Goal: Task Accomplishment & Management: Complete application form

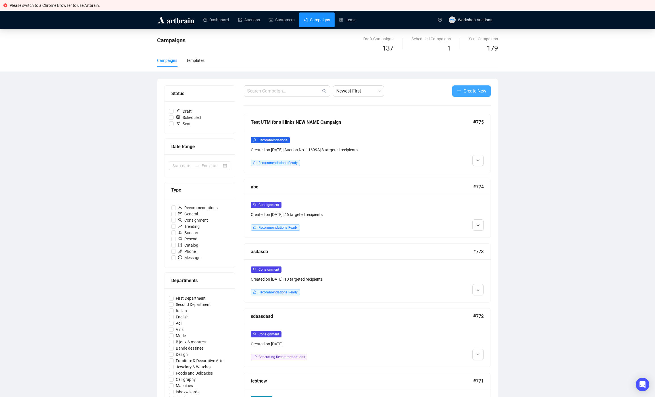
click at [471, 91] on span "Create New" at bounding box center [475, 90] width 23 height 7
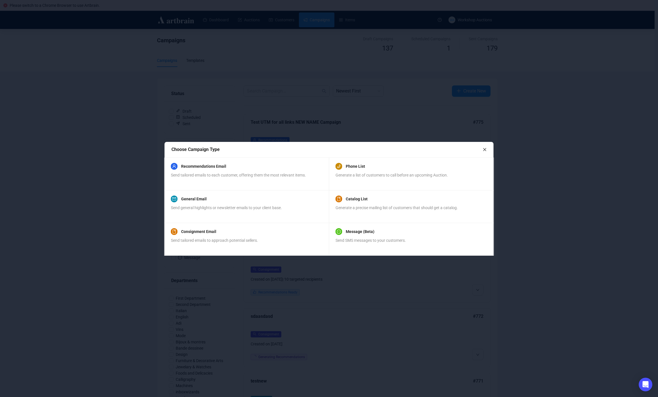
click at [266, 244] on div "Consignment Email Send tailored emails to approach potential sellers." at bounding box center [246, 238] width 151 height 19
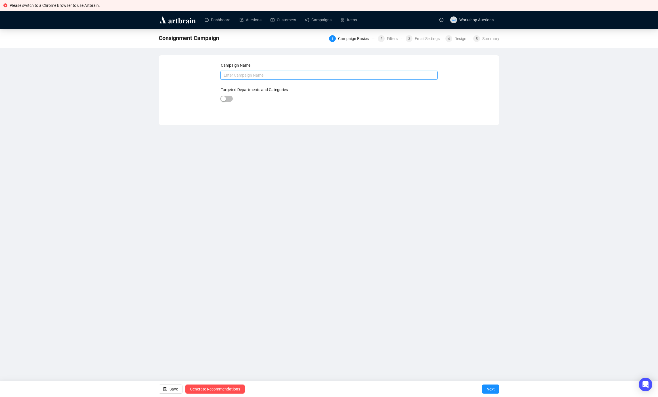
click at [250, 76] on input "text" at bounding box center [329, 75] width 218 height 9
type input "Test Test"
click at [229, 102] on div at bounding box center [226, 99] width 12 height 8
click at [232, 99] on span "button" at bounding box center [226, 99] width 12 height 6
click at [295, 95] on div "Targeted Departments and Categories" at bounding box center [329, 91] width 218 height 9
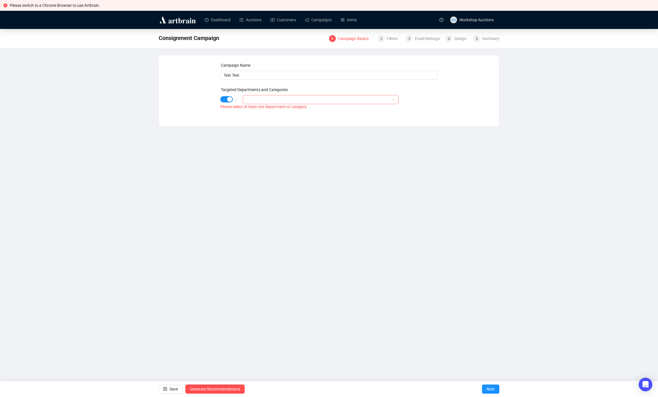
drag, startPoint x: 292, startPoint y: 97, endPoint x: 287, endPoint y: 99, distance: 5.1
click at [291, 97] on div at bounding box center [318, 100] width 148 height 8
click at [256, 111] on span "Select All Departments/Categories" at bounding box center [254, 111] width 5 height 5
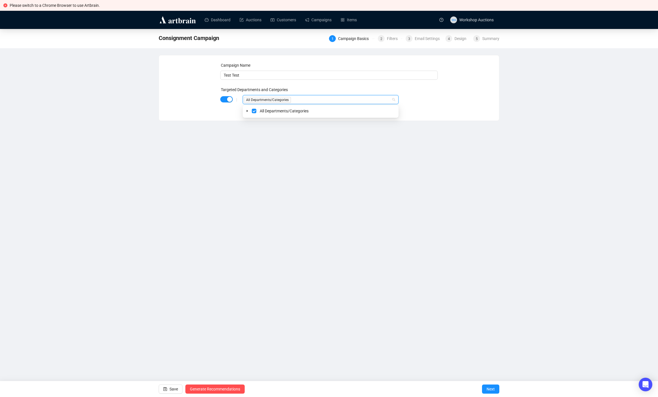
click at [314, 192] on div "Please switch to a Chrome Browser to use Artbrain. Dashboard Auctions Customers…" at bounding box center [329, 198] width 658 height 397
click at [495, 392] on button "Next" at bounding box center [490, 389] width 17 height 9
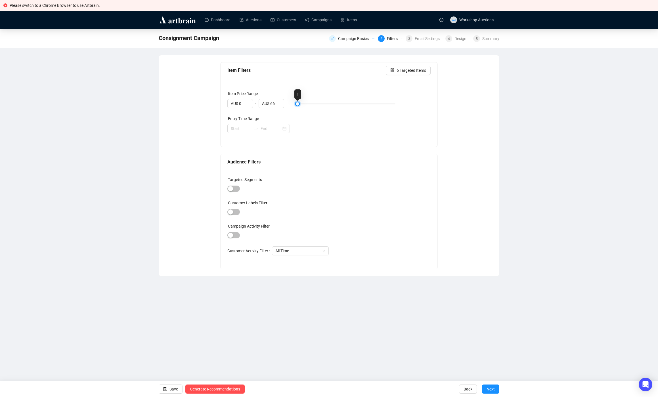
type input "AU$ 100"
drag, startPoint x: 298, startPoint y: 103, endPoint x: 497, endPoint y: 103, distance: 198.5
click at [499, 103] on div "Item Filters Targeted Items Item Price Range AU$ 0 - AU$ 100 Entry Time Range A…" at bounding box center [329, 165] width 340 height 221
click at [400, 72] on span "656 Targeted Items" at bounding box center [409, 70] width 34 height 6
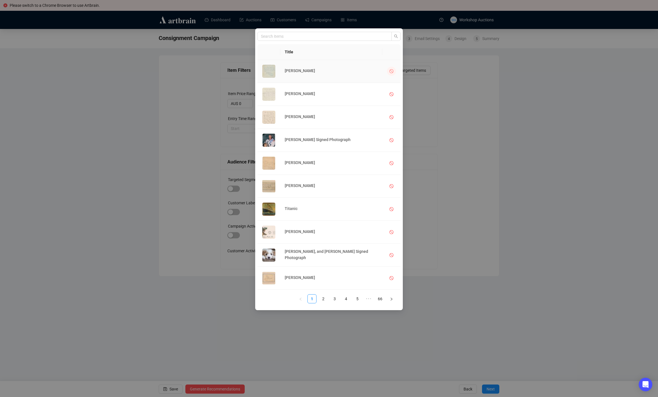
click at [387, 70] on button "button" at bounding box center [391, 71] width 9 height 9
click at [391, 93] on icon "stop" at bounding box center [392, 94] width 4 height 4
drag, startPoint x: 475, startPoint y: 191, endPoint x: 473, endPoint y: 212, distance: 21.1
click at [475, 191] on div "Title Charles Dickens Harriet Beecher Stowe Ralph Waldo Emerson Buzz Aldrin Sig…" at bounding box center [329, 198] width 658 height 397
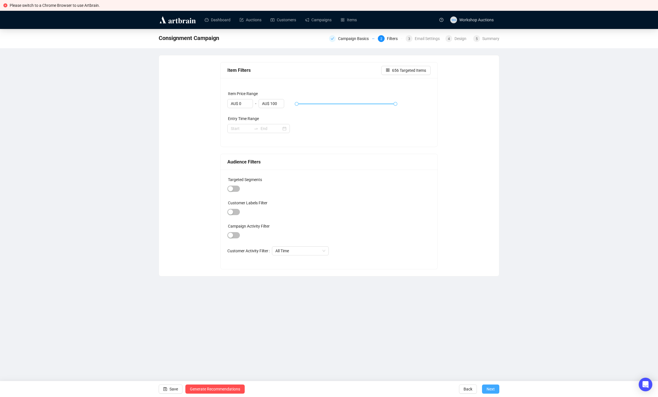
click at [493, 388] on span "Next" at bounding box center [491, 389] width 8 height 16
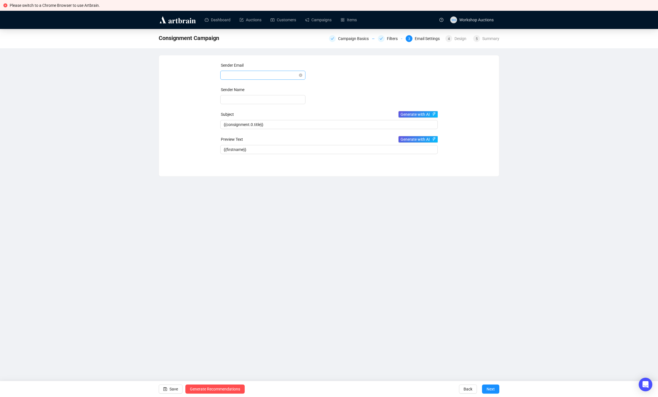
click at [278, 73] on span at bounding box center [263, 75] width 78 height 9
click at [239, 96] on div "[PERSON_NAME][EMAIL_ADDRESS][DOMAIN_NAME]" at bounding box center [263, 96] width 76 height 6
type input "[PERSON_NAME]"
click at [496, 390] on button "Next" at bounding box center [490, 389] width 17 height 9
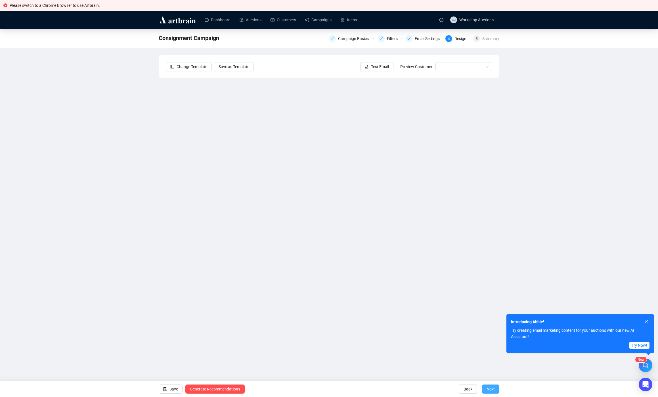
click at [492, 386] on span "Next" at bounding box center [491, 389] width 8 height 16
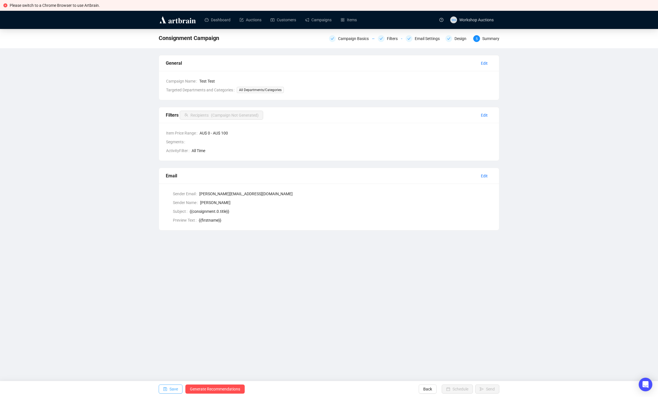
click at [170, 387] on span "Save" at bounding box center [174, 389] width 9 height 16
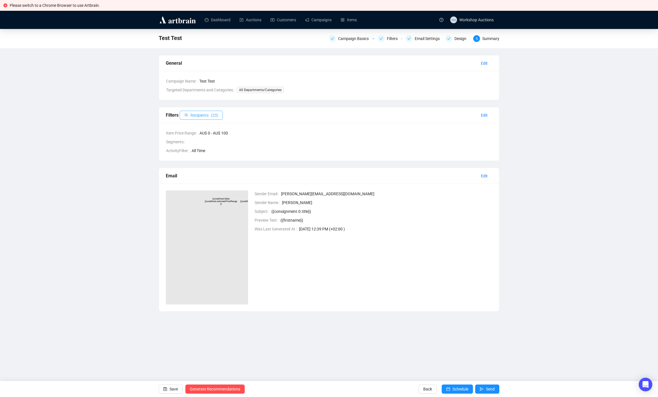
click at [202, 114] on span "Recipients" at bounding box center [200, 115] width 18 height 6
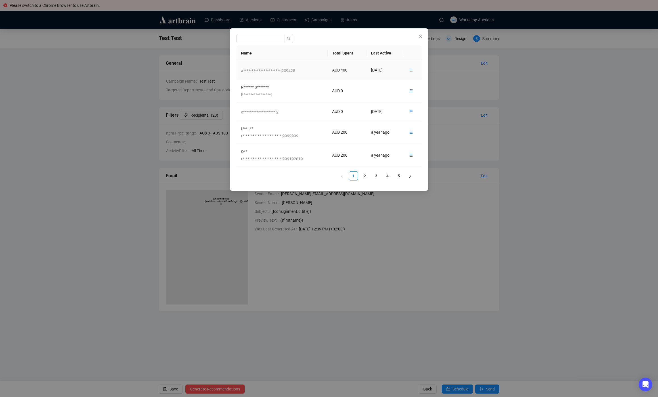
click at [412, 70] on icon "unordered-list" at bounding box center [411, 70] width 4 height 4
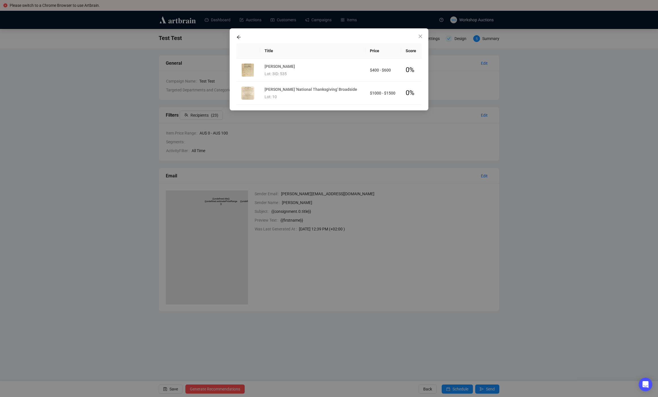
click at [239, 37] on icon "arrow-left" at bounding box center [239, 38] width 4 height 4
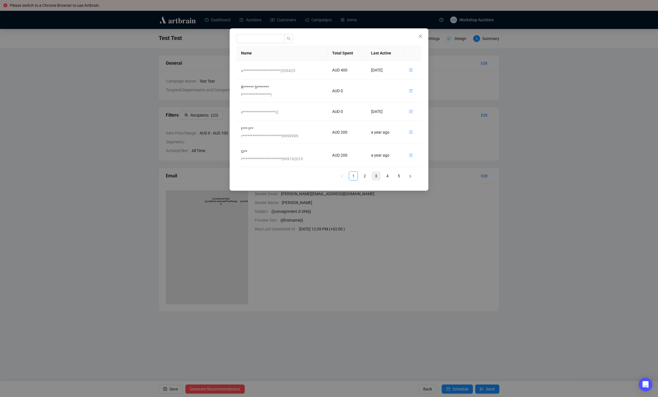
click at [376, 176] on link "3" at bounding box center [376, 176] width 9 height 9
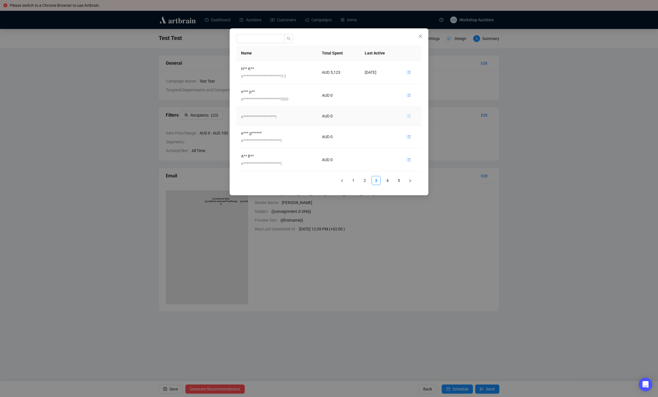
click at [411, 114] on icon "unordered-list" at bounding box center [409, 116] width 4 height 4
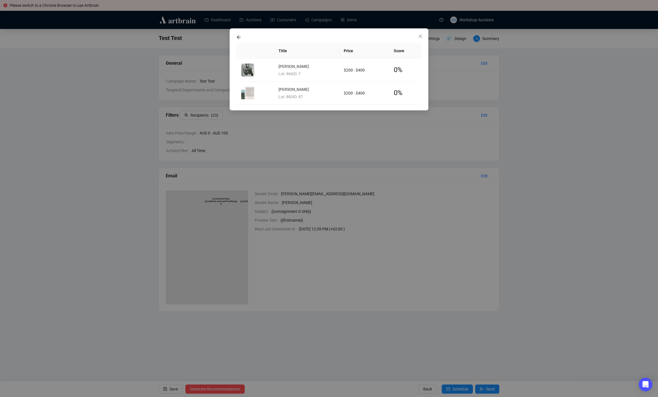
click at [399, 141] on div "Title Price Score Sugar Ray Robinson Lot: 966 ID: 7 $200 - $400 0 % Pedro Marti…" at bounding box center [329, 198] width 658 height 397
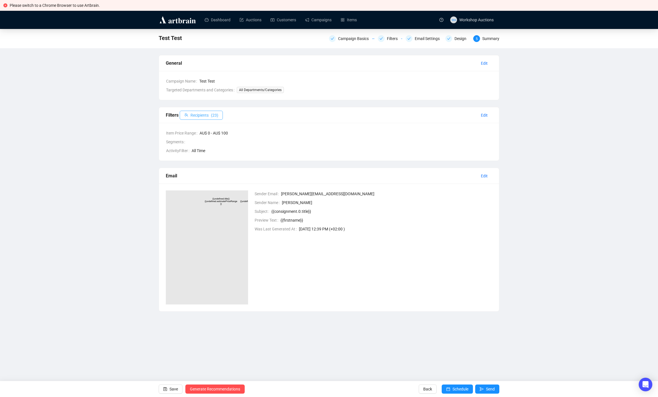
click at [211, 114] on button "Recipients ( 23 )" at bounding box center [201, 115] width 43 height 9
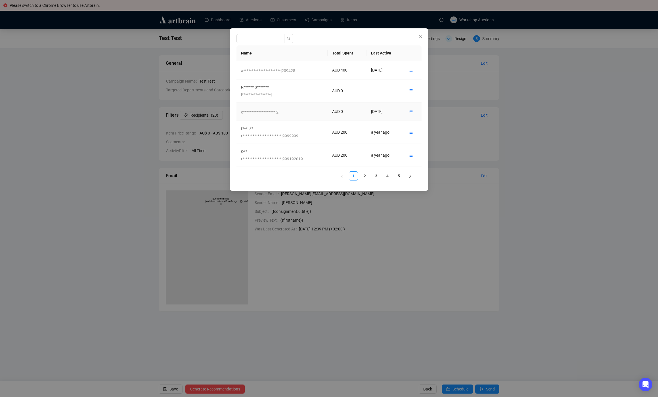
click at [401, 175] on link "5" at bounding box center [399, 176] width 9 height 9
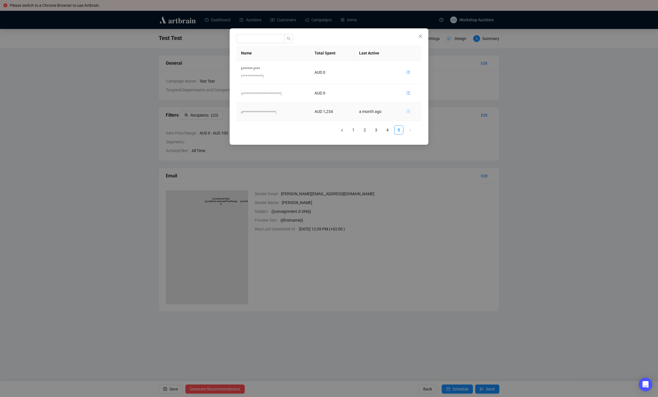
click at [410, 110] on icon "unordered-list" at bounding box center [408, 112] width 4 height 4
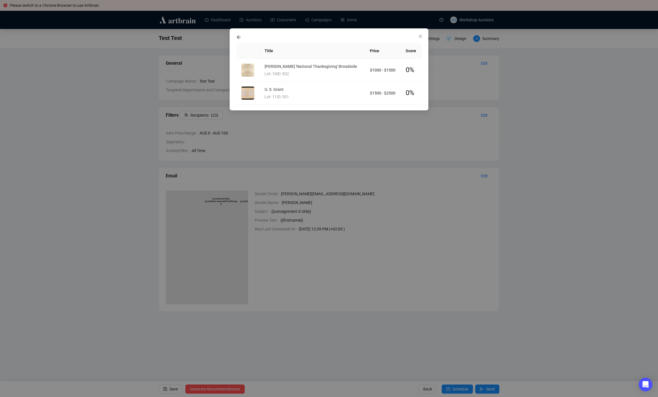
click at [562, 141] on div "Title Price Score Abraham Lincoln 'National Thanksgiving' Broadside Lot: 10 ID:…" at bounding box center [329, 198] width 658 height 397
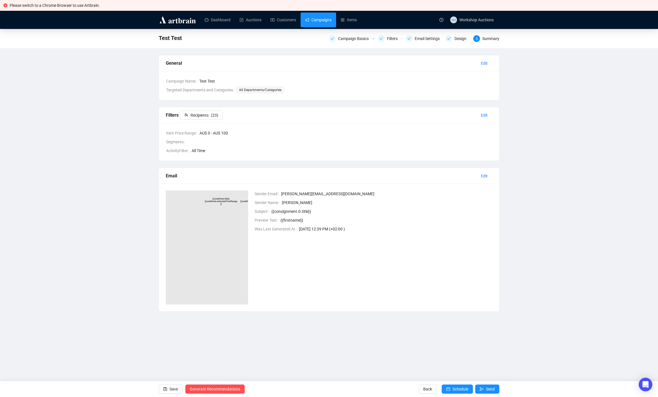
click at [312, 20] on link "Campaigns" at bounding box center [318, 19] width 26 height 15
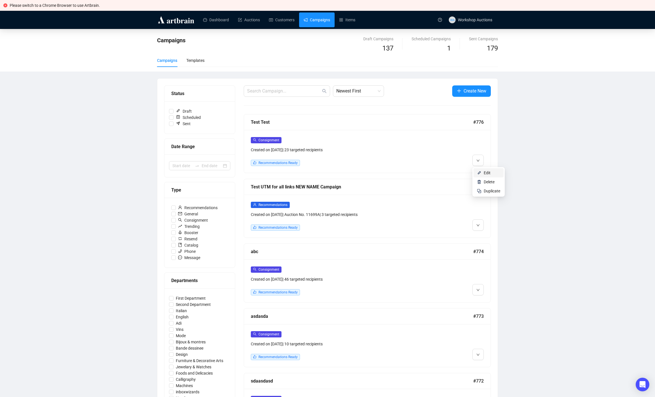
click at [488, 172] on span "Edit" at bounding box center [487, 173] width 7 height 5
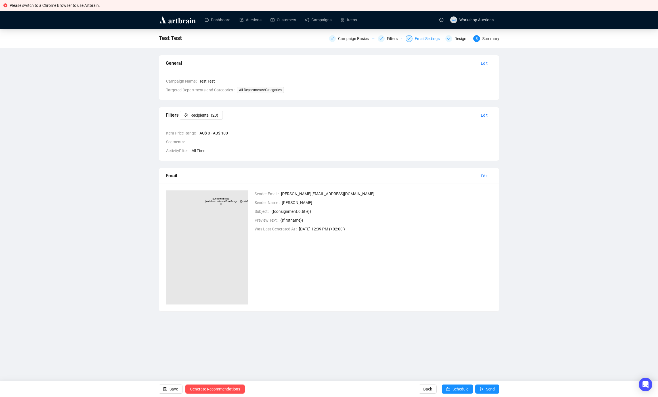
click at [433, 39] on div "Email Settings" at bounding box center [429, 38] width 28 height 7
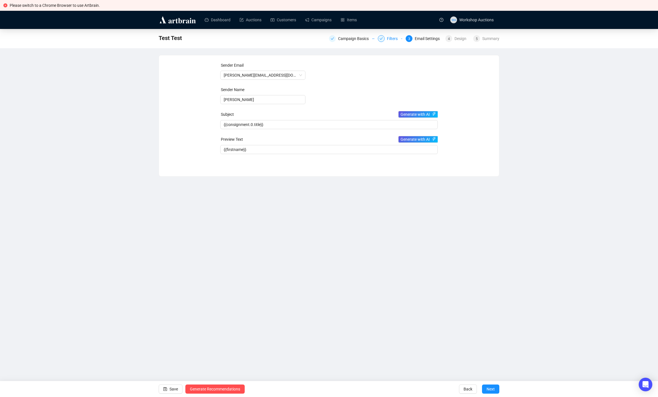
click at [389, 41] on div "Filters" at bounding box center [394, 38] width 14 height 7
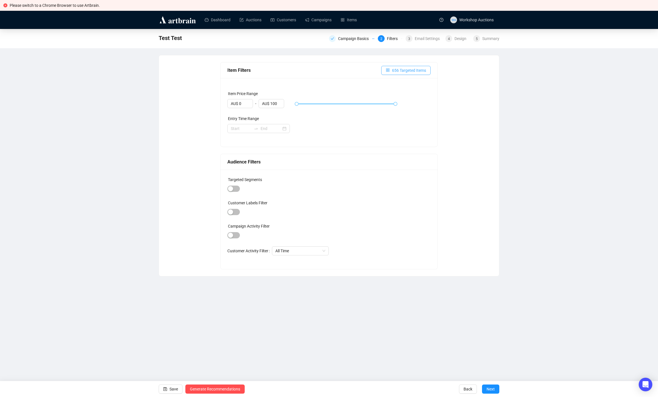
click at [409, 72] on span "656 Targeted Items" at bounding box center [409, 70] width 34 height 6
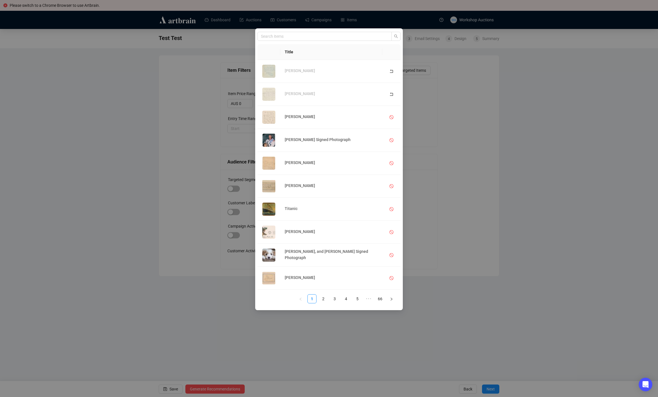
click at [546, 122] on div "Title Charles Dickens Harriet Beecher Stowe Ralph Waldo Emerson Buzz Aldrin Sig…" at bounding box center [329, 198] width 658 height 397
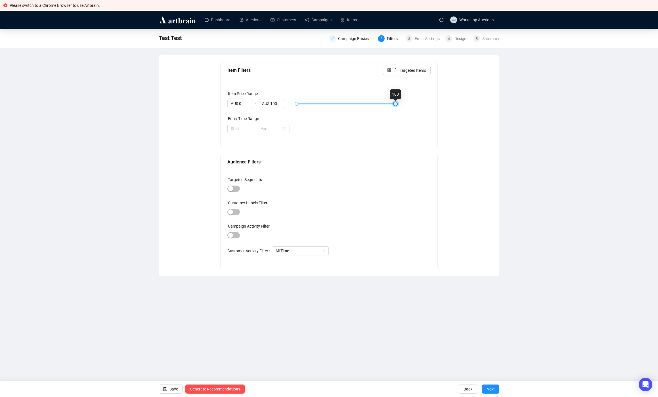
drag, startPoint x: 397, startPoint y: 103, endPoint x: 414, endPoint y: 102, distance: 17.4
click at [414, 102] on div "AU$ 0 - AU$ 100" at bounding box center [329, 104] width 204 height 10
drag, startPoint x: 395, startPoint y: 105, endPoint x: 360, endPoint y: 103, distance: 35.2
click at [372, 103] on div at bounding box center [373, 104] width 3 height 3
type input "AU$ 64"
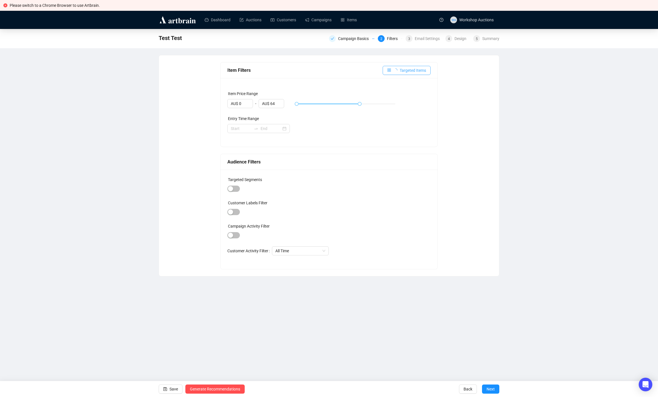
click at [416, 74] on button "Targeted Items" at bounding box center [407, 70] width 48 height 9
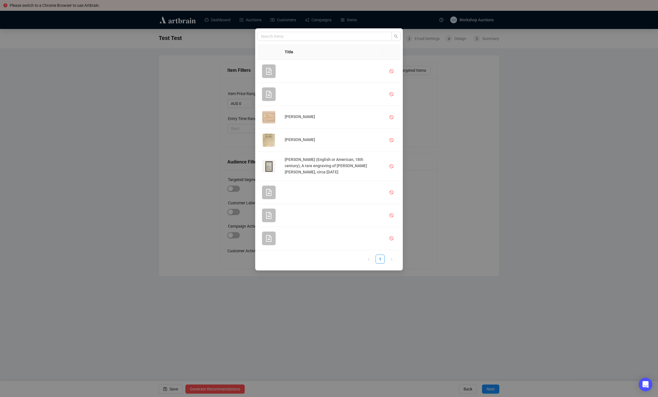
click at [471, 136] on div "Title John Adams James Madison John Morton (English or American, 18th century),…" at bounding box center [329, 198] width 658 height 397
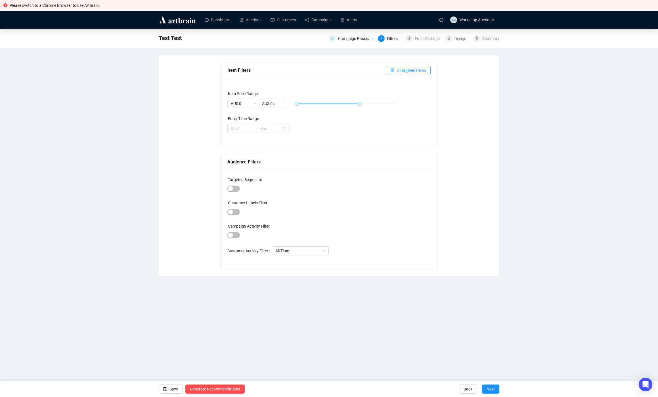
click at [406, 73] on span "8 Targeted Items" at bounding box center [412, 70] width 30 height 6
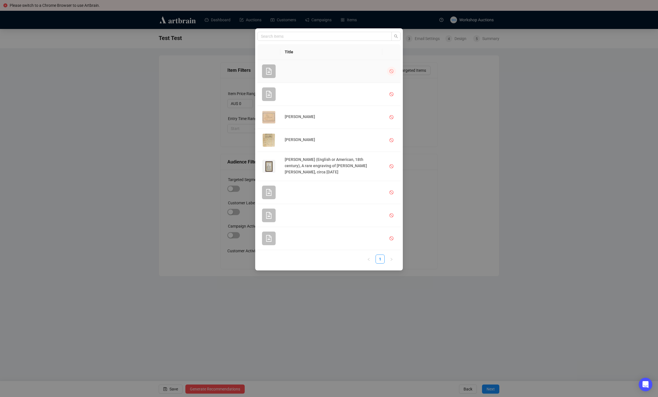
click at [391, 70] on icon "stop" at bounding box center [392, 71] width 4 height 4
click at [391, 94] on icon "stop" at bounding box center [392, 94] width 4 height 4
click at [392, 191] on icon "stop" at bounding box center [392, 193] width 4 height 4
click at [393, 214] on icon "stop" at bounding box center [392, 216] width 4 height 4
click at [394, 234] on button "button" at bounding box center [391, 238] width 9 height 9
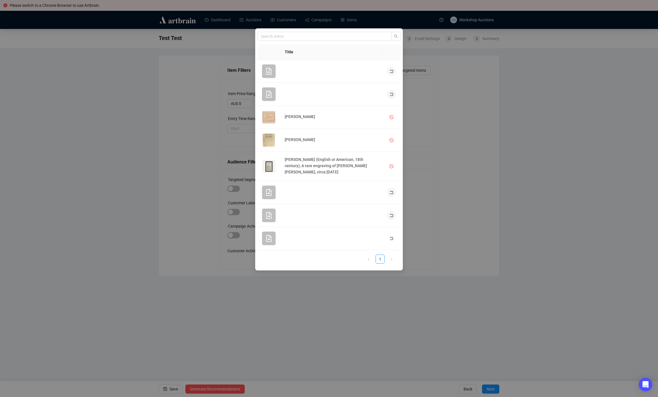
click at [471, 222] on div "Title John Adams James Madison John Morton (English or American, 18th century),…" at bounding box center [329, 198] width 658 height 397
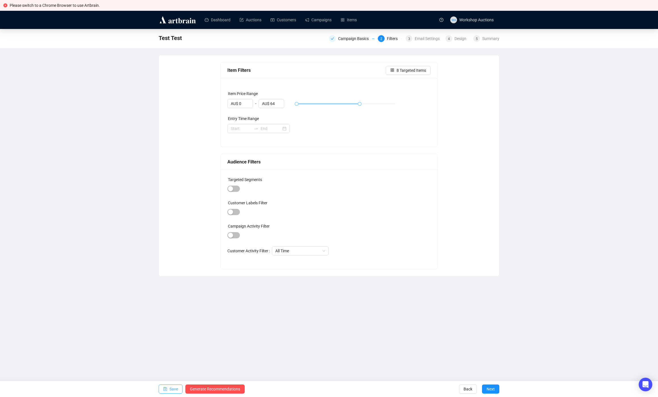
click at [174, 390] on span "Save" at bounding box center [174, 389] width 9 height 16
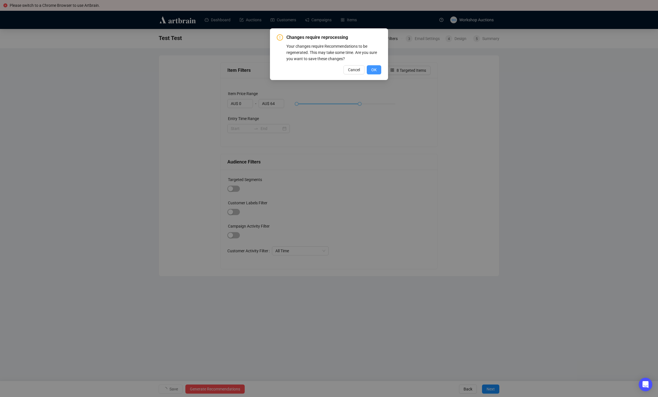
click at [372, 70] on span "OK" at bounding box center [373, 70] width 5 height 6
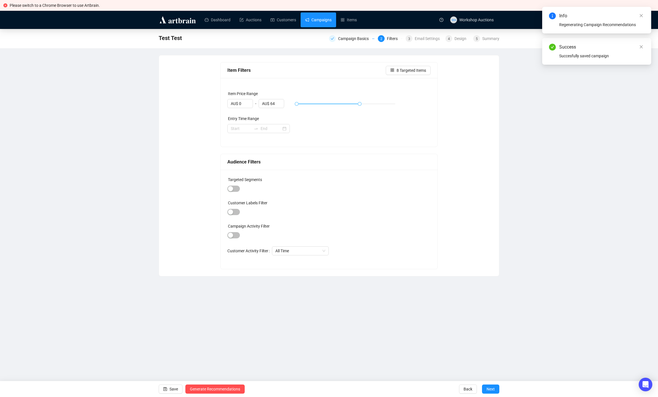
click at [326, 20] on link "Campaigns" at bounding box center [318, 19] width 26 height 15
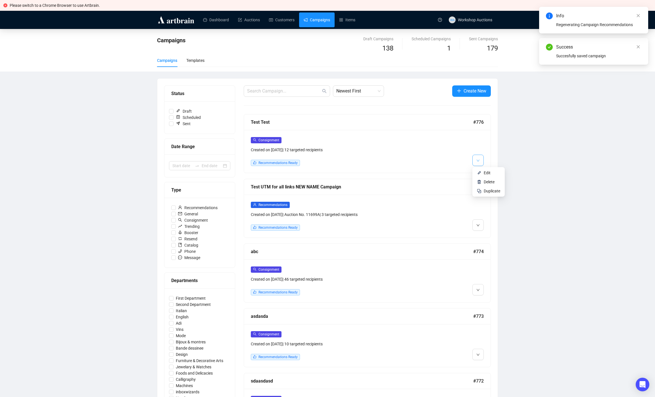
click at [477, 160] on icon "down" at bounding box center [477, 160] width 3 height 3
click at [484, 169] on li "Edit" at bounding box center [488, 172] width 30 height 9
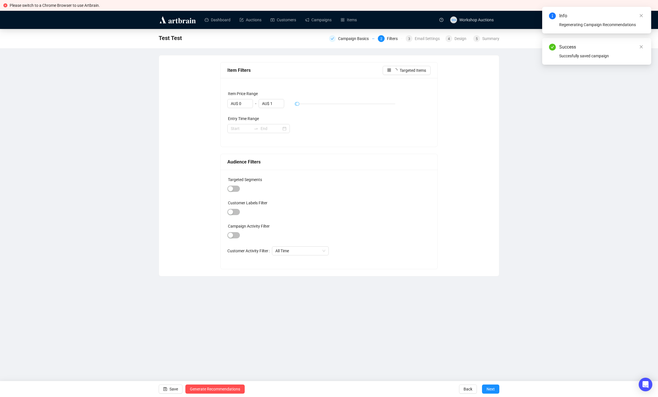
type input "AU$ 64"
click at [496, 40] on div "Summary" at bounding box center [491, 38] width 17 height 7
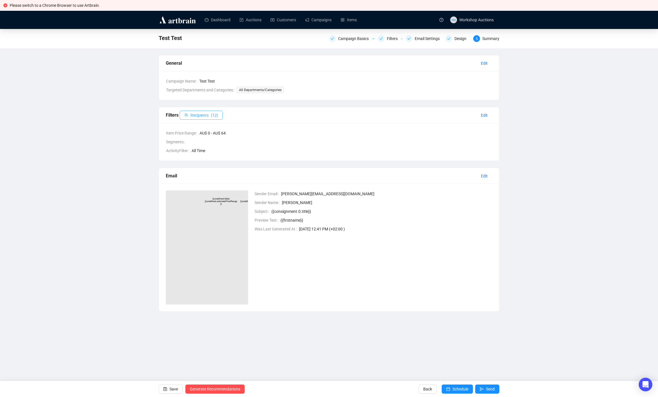
click at [211, 113] on button "Recipients ( 12 )" at bounding box center [201, 115] width 43 height 9
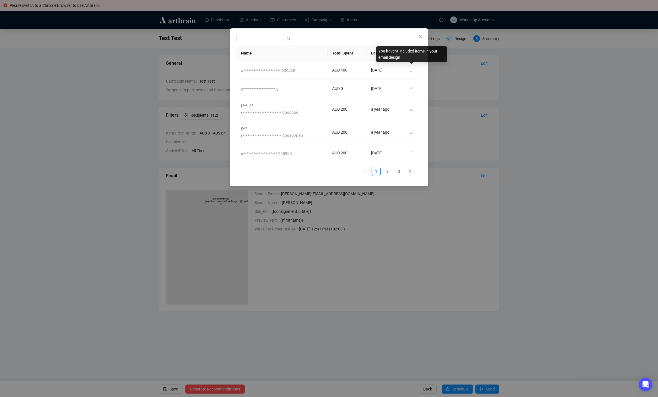
click at [510, 113] on div "**********" at bounding box center [329, 198] width 658 height 397
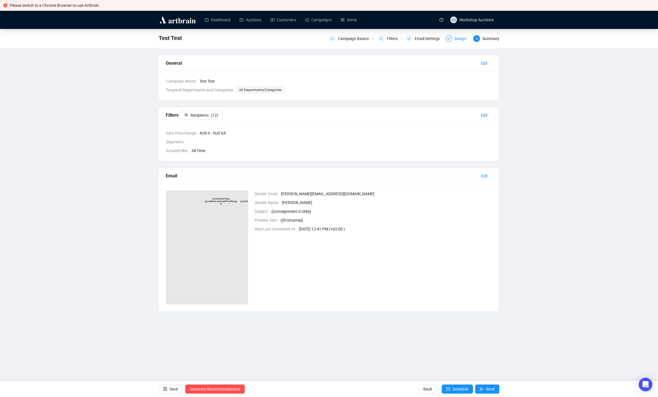
click at [464, 39] on div "Design" at bounding box center [462, 38] width 15 height 7
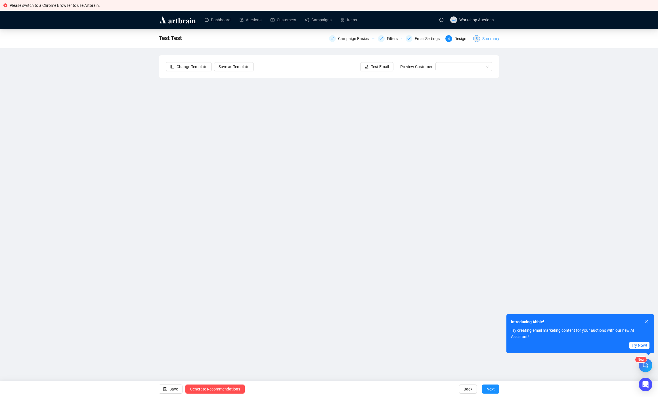
click at [493, 41] on div "Summary" at bounding box center [491, 38] width 17 height 7
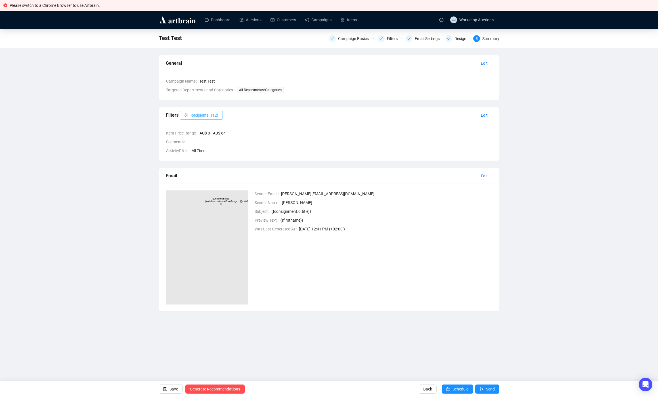
click at [204, 119] on button "Recipients ( 12 )" at bounding box center [201, 115] width 43 height 9
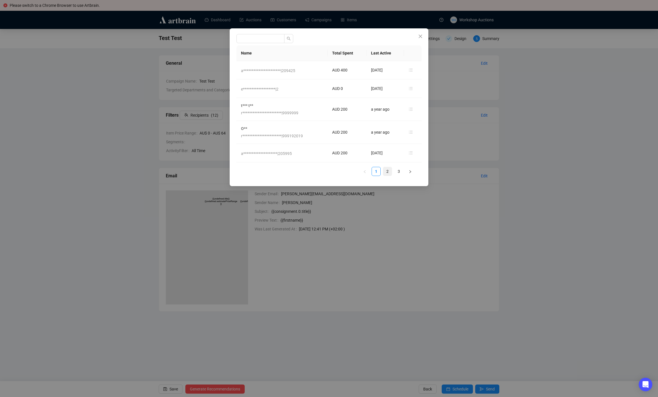
click at [387, 172] on link "2" at bounding box center [387, 171] width 9 height 9
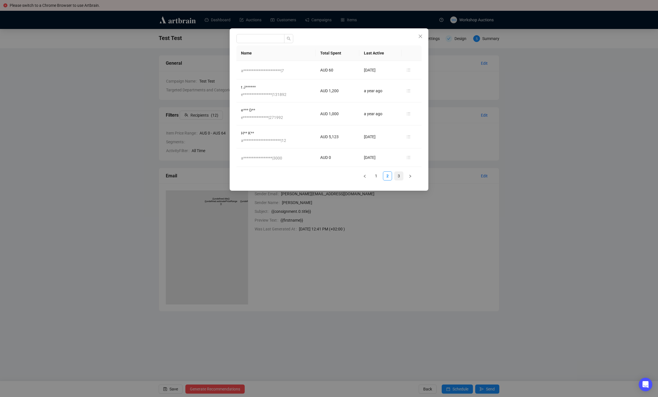
click at [398, 174] on link "3" at bounding box center [399, 176] width 9 height 9
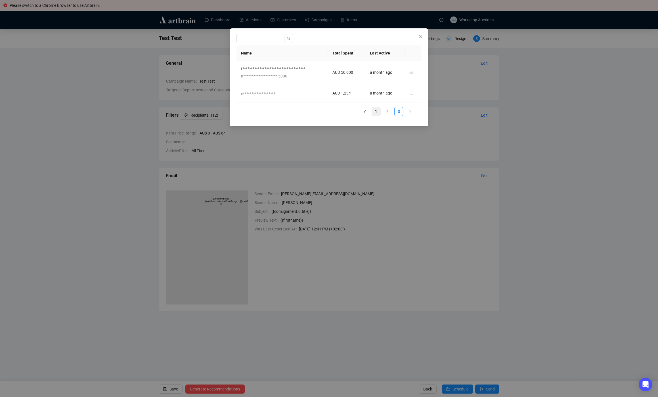
click at [377, 113] on link "1" at bounding box center [376, 111] width 9 height 9
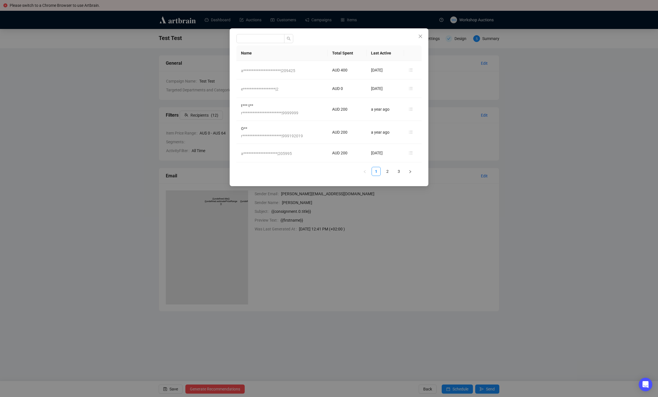
click at [107, 103] on div "**********" at bounding box center [329, 198] width 658 height 397
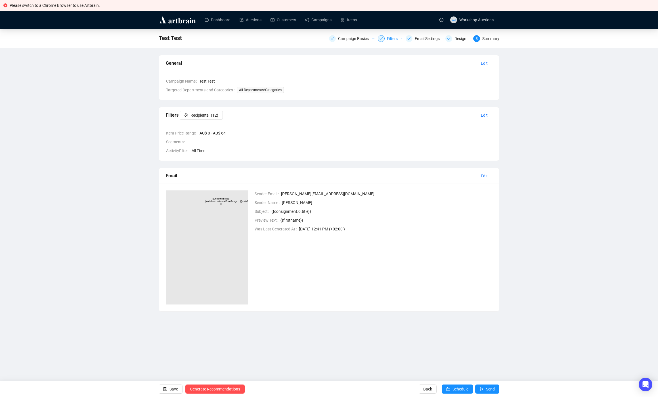
click at [391, 40] on div "Filters" at bounding box center [394, 38] width 14 height 7
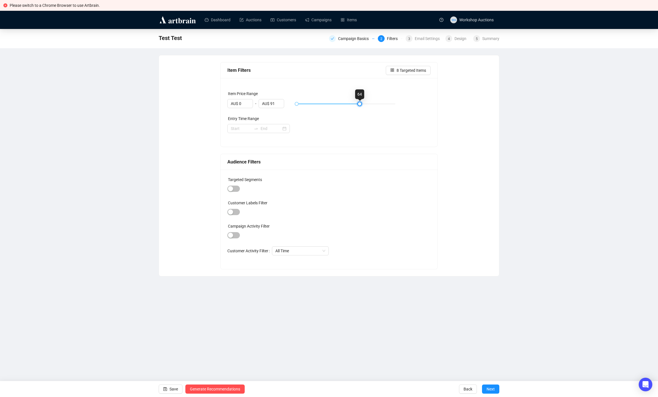
type input "AU$ 100"
drag, startPoint x: 359, startPoint y: 102, endPoint x: 493, endPoint y: 103, distance: 133.5
click at [494, 103] on div "Item Filters 8 Targeted Items Item Price Range AU$ 0 - AU$ 100 Entry Time Range…" at bounding box center [329, 165] width 340 height 221
click at [170, 390] on span "Save" at bounding box center [174, 389] width 9 height 16
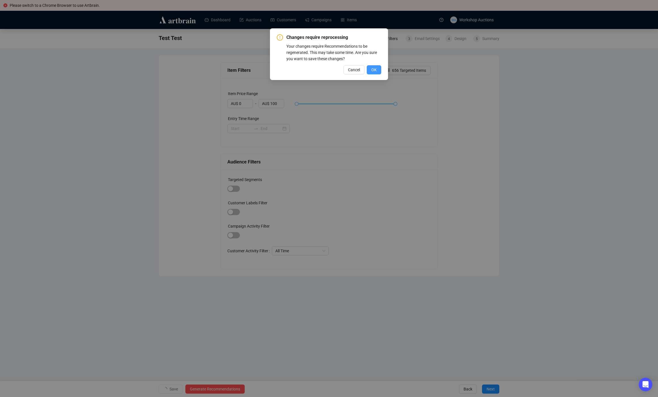
click at [371, 72] on button "OK" at bounding box center [374, 69] width 14 height 9
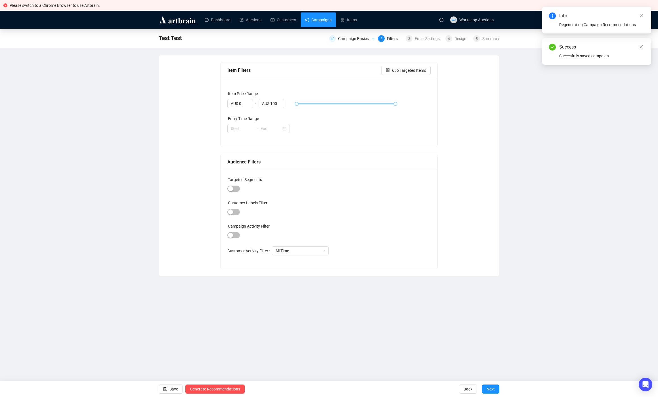
click at [325, 19] on link "Campaigns" at bounding box center [318, 19] width 26 height 15
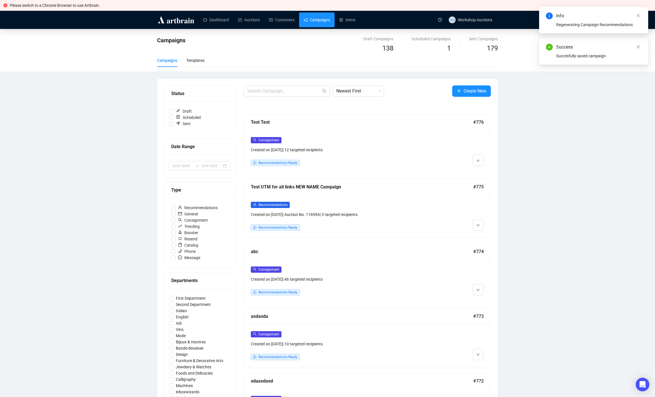
click at [441, 197] on div "Recommendations Created on Sep 16, 2025 | Auction No. 11699A | 3 targeted recip…" at bounding box center [367, 216] width 247 height 43
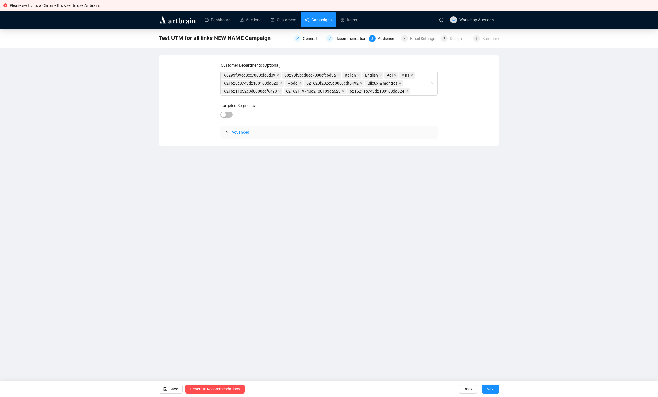
click at [321, 19] on link "Campaigns" at bounding box center [318, 19] width 26 height 15
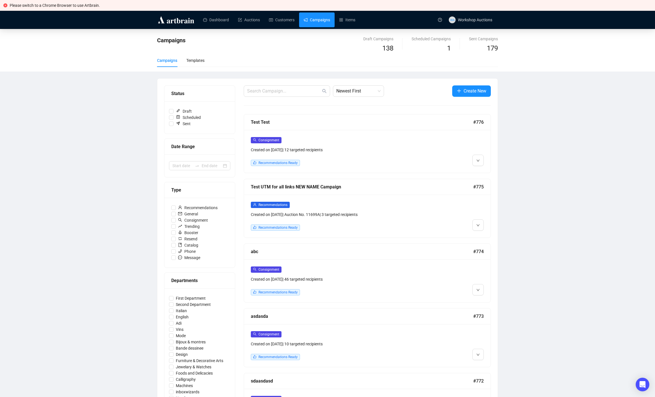
click at [556, 195] on div "Campaigns Draft Campaigns 138 Scheduled Campaigns 1 Sent Campaigns 179 Campaign…" at bounding box center [327, 341] width 655 height 625
click at [478, 159] on span "button" at bounding box center [477, 160] width 3 height 7
click at [486, 171] on span "Edit" at bounding box center [487, 173] width 7 height 5
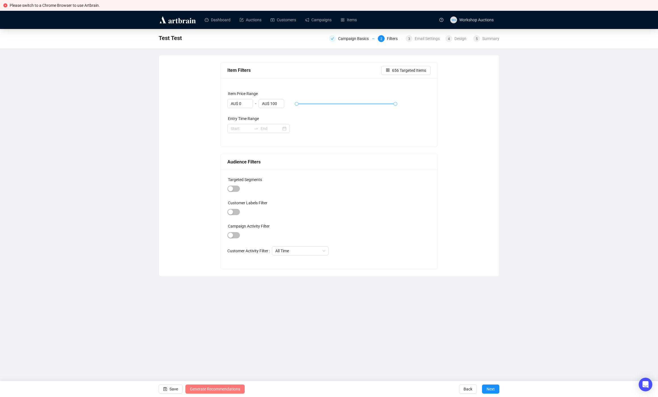
click at [225, 387] on span "Generate Recommendations" at bounding box center [215, 389] width 50 height 16
click at [326, 21] on link "Campaigns" at bounding box center [318, 19] width 26 height 15
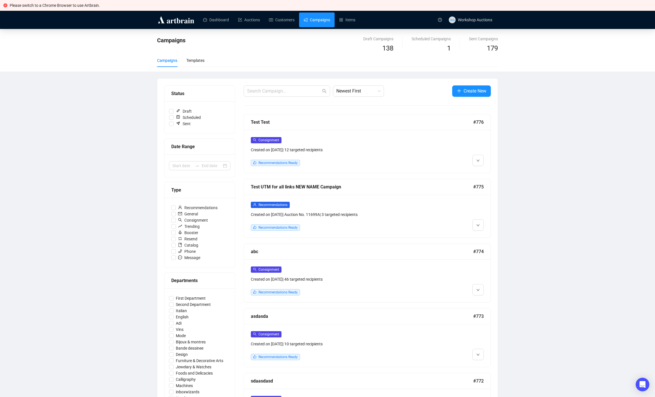
click at [538, 188] on div "Campaigns Draft Campaigns 138 Scheduled Campaigns 1 Sent Campaigns 179 Campaign…" at bounding box center [327, 341] width 655 height 625
click at [484, 171] on span "Edit" at bounding box center [487, 173] width 7 height 5
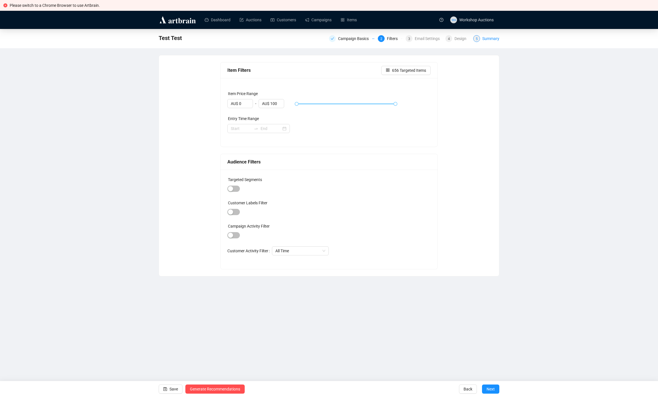
click at [487, 41] on div "Summary" at bounding box center [491, 38] width 17 height 7
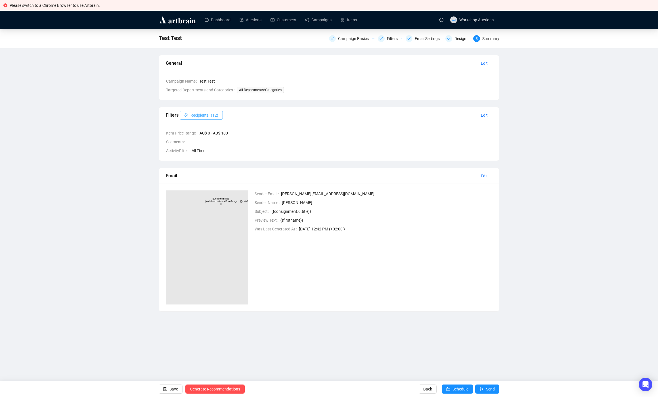
click at [198, 112] on button "Recipients ( 12 )" at bounding box center [201, 115] width 43 height 9
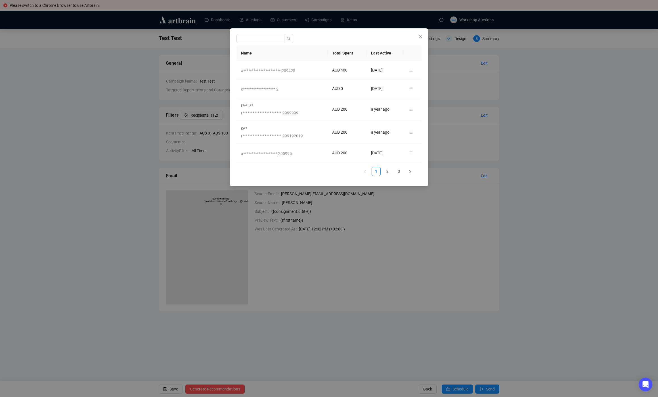
click at [534, 238] on div "**********" at bounding box center [329, 198] width 658 height 397
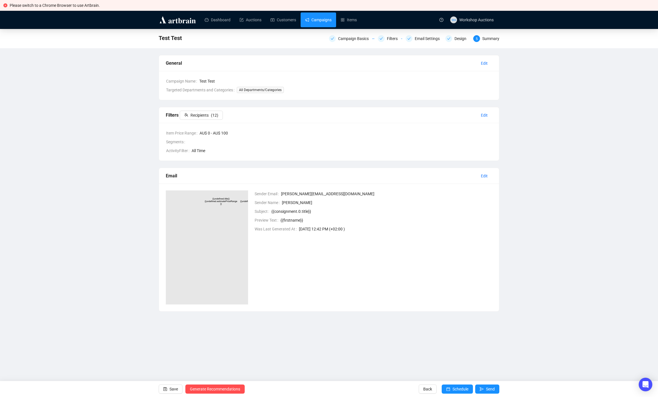
click at [332, 18] on link "Campaigns" at bounding box center [318, 19] width 26 height 15
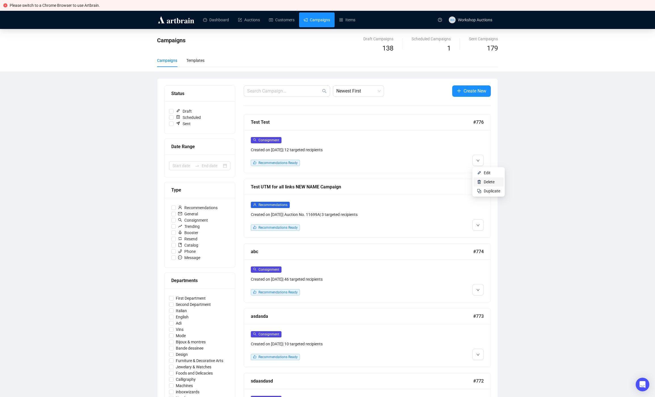
click at [490, 181] on span "Delete" at bounding box center [489, 182] width 11 height 5
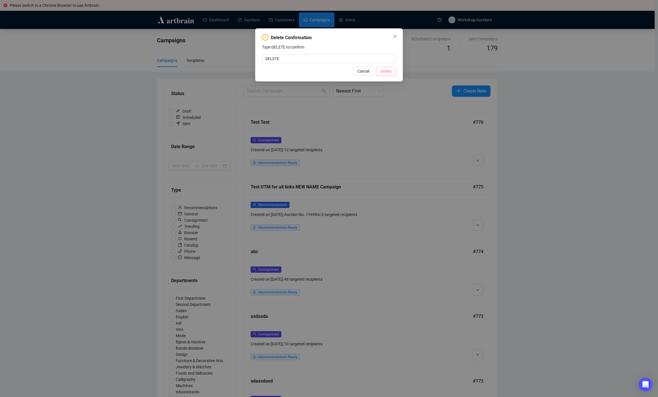
type input "DELETE"
click at [390, 74] on span "Delete" at bounding box center [386, 71] width 11 height 6
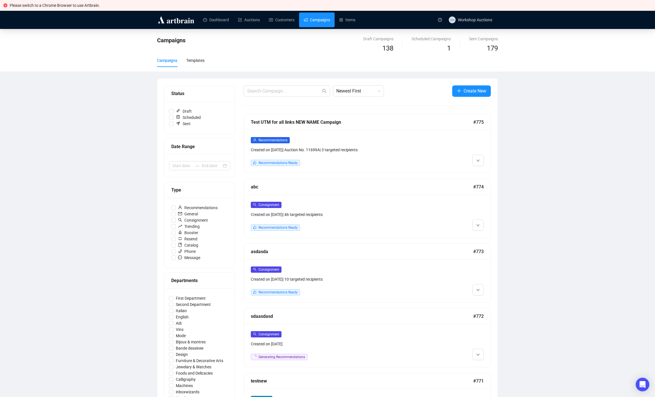
click at [493, 126] on div "Status Draft Scheduled Sent Date Range Type Recommendations General Consignment…" at bounding box center [327, 399] width 340 height 640
click at [466, 90] on span "Create New" at bounding box center [475, 90] width 23 height 7
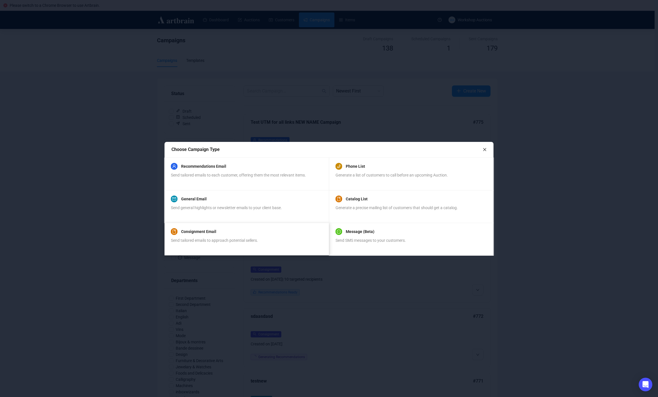
click at [235, 237] on div "Send tailored emails to approach potential sellers." at bounding box center [214, 243] width 87 height 12
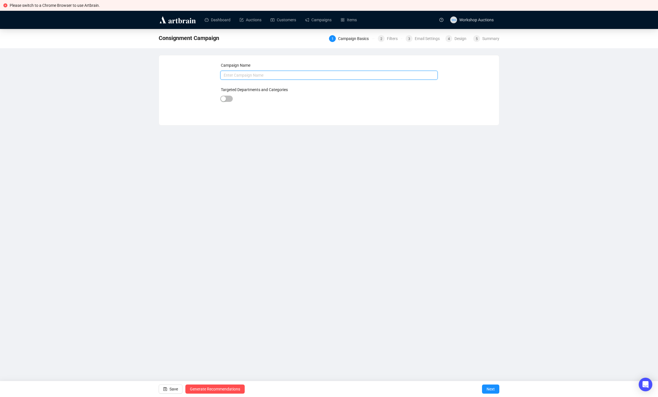
click at [264, 76] on input "text" at bounding box center [329, 75] width 218 height 9
type input "Test Consign"
click at [489, 390] on span "Next" at bounding box center [491, 389] width 8 height 16
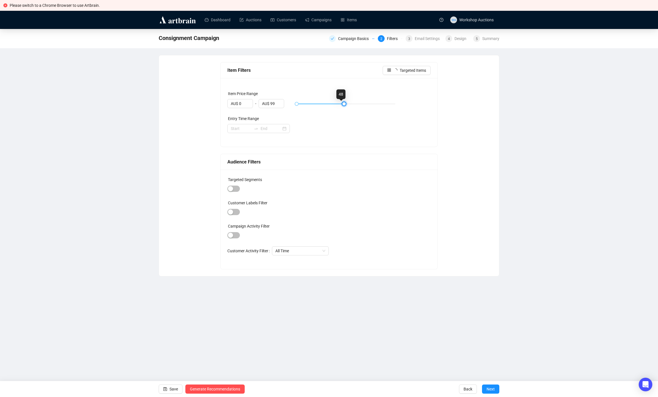
type input "AU$ 100"
drag, startPoint x: 298, startPoint y: 103, endPoint x: 442, endPoint y: 107, distance: 144.0
click at [442, 107] on div "Item Filters Targeted Items Item Price Range AU$ 0 - AU$ 100 Entry Time Range A…" at bounding box center [329, 165] width 327 height 207
click at [491, 388] on span "Next" at bounding box center [491, 389] width 8 height 16
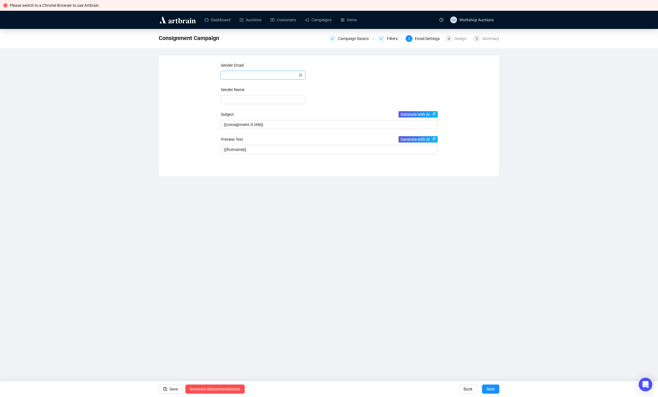
click at [266, 77] on span at bounding box center [263, 75] width 78 height 9
click at [256, 98] on div "[PERSON_NAME][EMAIL_ADDRESS][DOMAIN_NAME]" at bounding box center [263, 96] width 76 height 6
type input "[PERSON_NAME]"
click at [495, 387] on span "Next" at bounding box center [491, 389] width 8 height 16
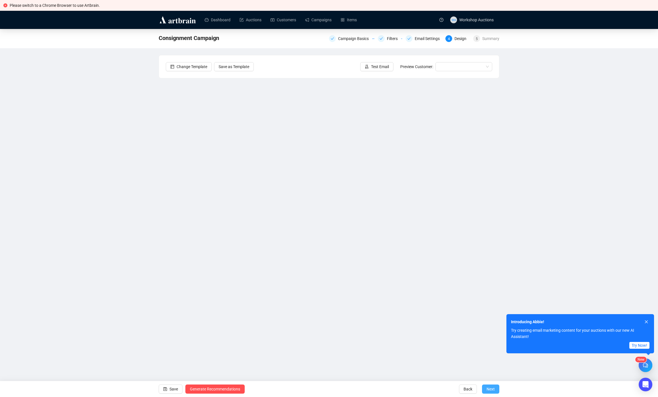
click at [489, 388] on span "Next" at bounding box center [491, 389] width 8 height 16
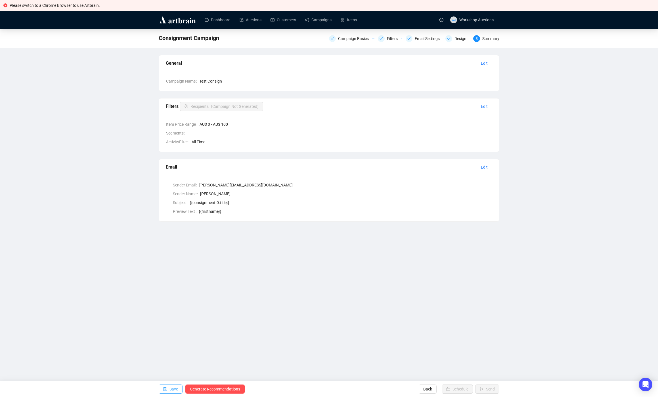
click at [171, 391] on span "Save" at bounding box center [174, 389] width 9 height 16
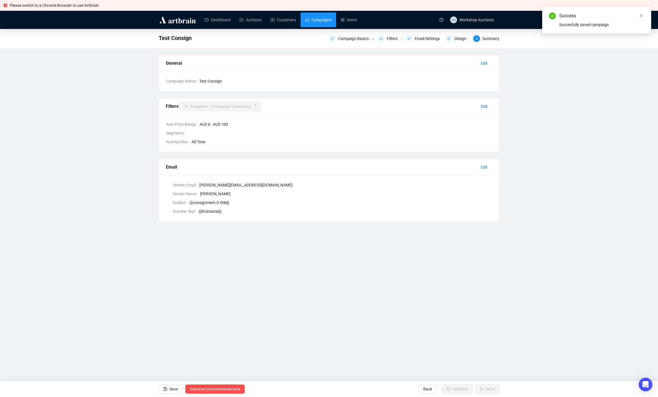
click at [321, 17] on link "Campaigns" at bounding box center [318, 19] width 26 height 15
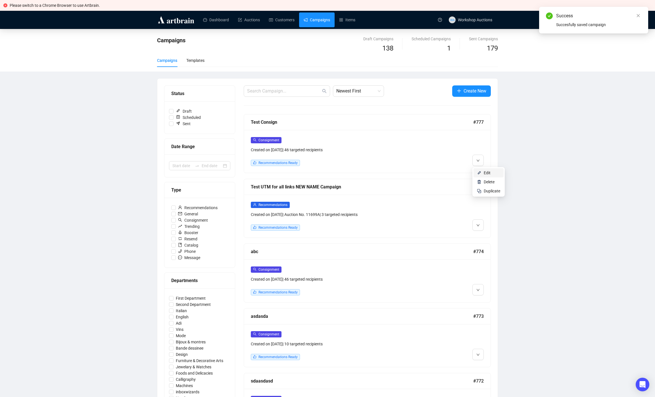
click at [490, 172] on span "Edit" at bounding box center [487, 173] width 7 height 5
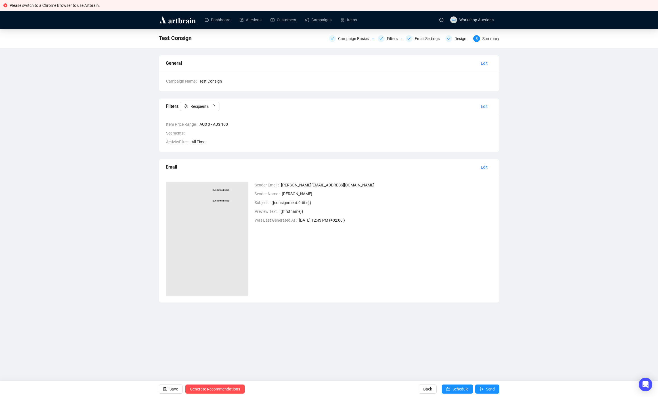
click at [211, 104] on button "Recipients" at bounding box center [200, 106] width 40 height 9
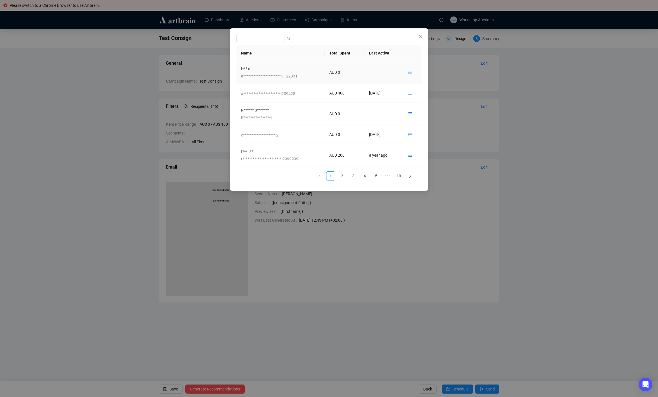
click at [410, 73] on icon "unordered-list" at bounding box center [410, 72] width 4 height 4
